Goal: Navigation & Orientation: Find specific page/section

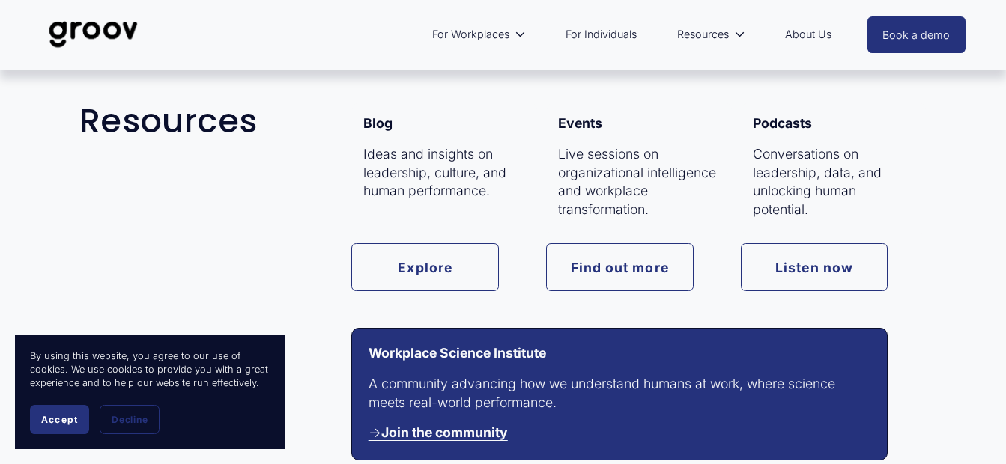
click at [731, 37] on link "Resources" at bounding box center [711, 34] width 83 height 34
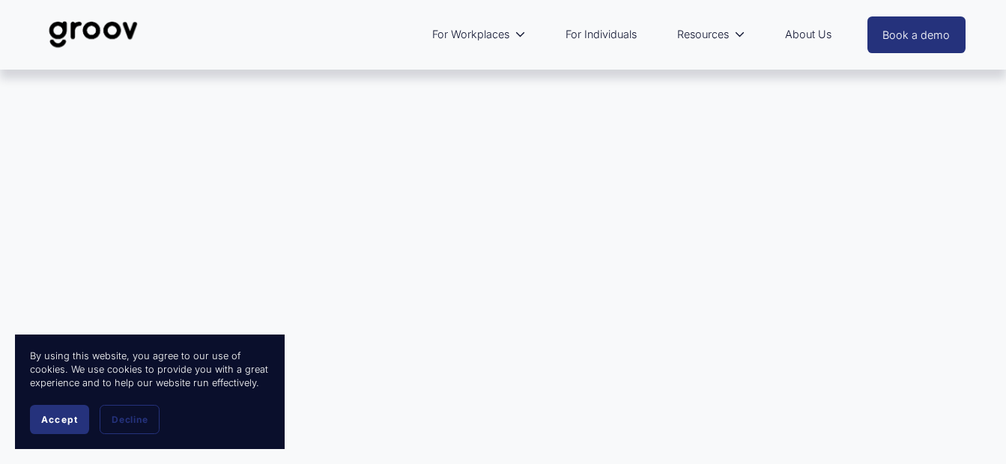
scroll to position [75, 0]
click at [539, 233] on div at bounding box center [503, 243] width 1006 height 497
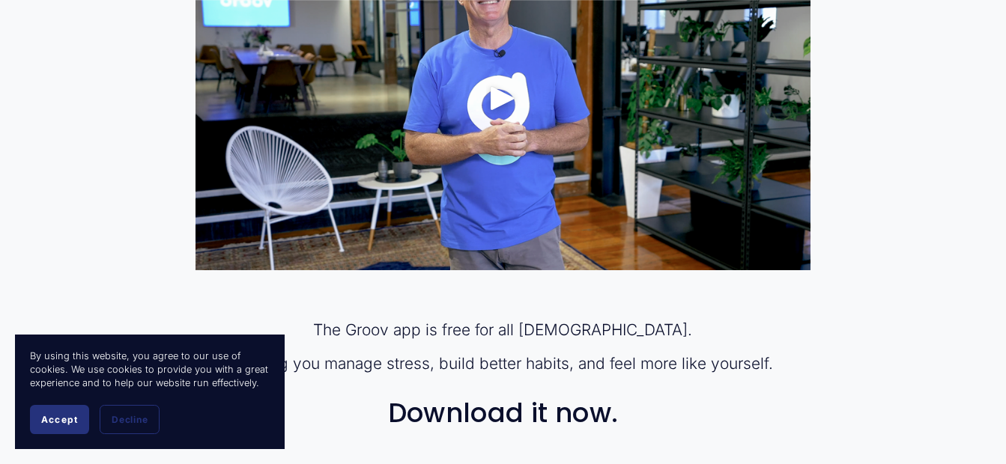
scroll to position [899, 0]
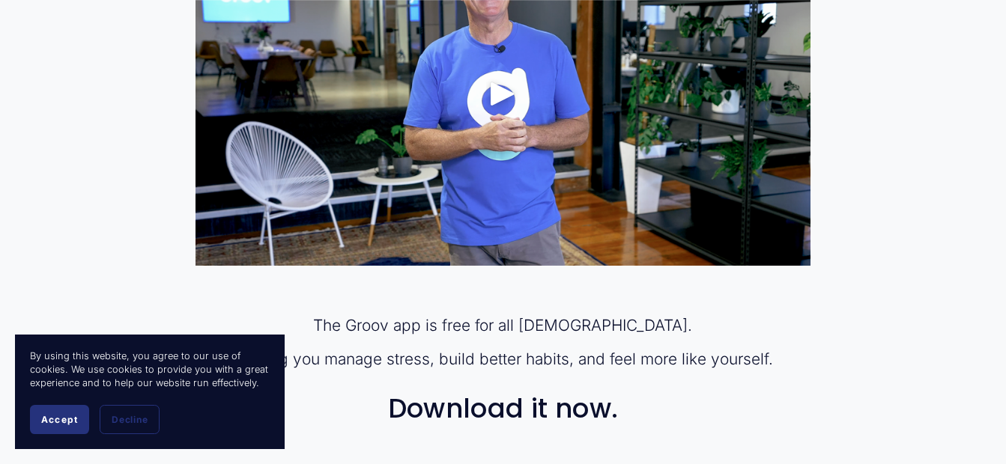
click at [54, 416] on span "Accept" at bounding box center [59, 419] width 37 height 11
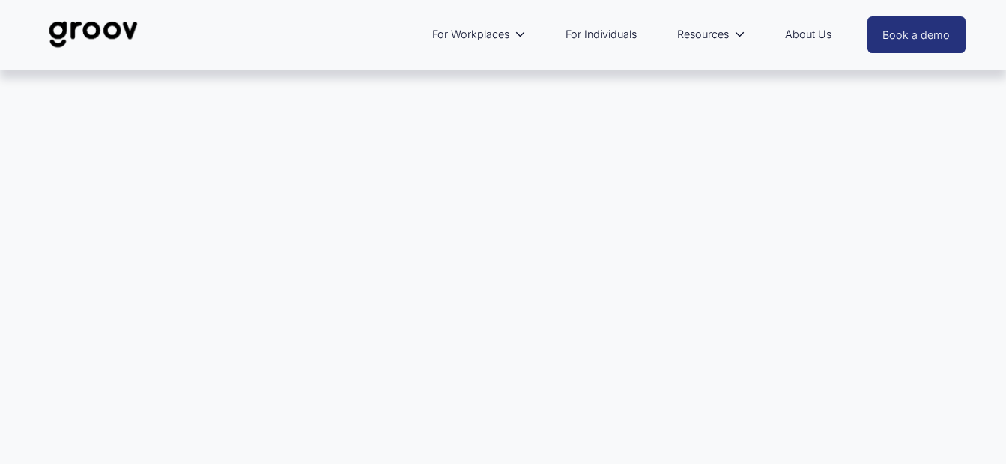
scroll to position [0, 0]
